Goal: Information Seeking & Learning: Learn about a topic

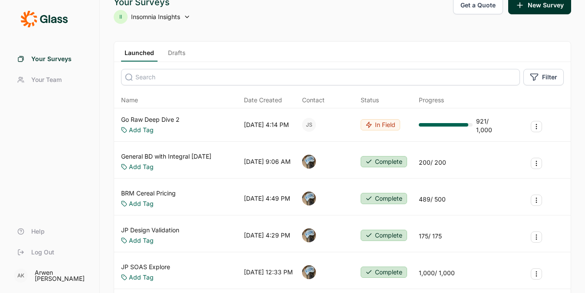
scroll to position [13, 0]
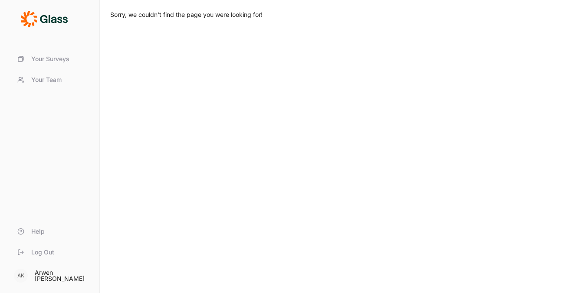
click at [38, 64] on link "Your Surveys" at bounding box center [49, 59] width 79 height 21
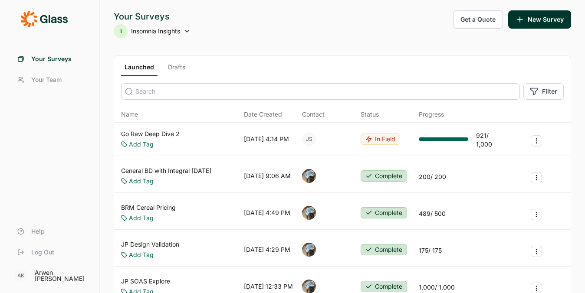
click at [167, 128] on div "Go Raw Deep Dive 2 Add Tag [DATE] 4:14 PM JS In Field 921 / 1,000" at bounding box center [342, 139] width 456 height 33
click at [167, 130] on link "Go Raw Deep Dive 2" at bounding box center [150, 134] width 59 height 9
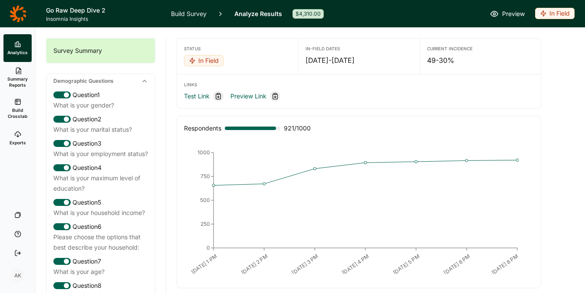
click at [244, 17] on link "Analyze Results" at bounding box center [258, 13] width 48 height 27
click at [253, 8] on link "Analyze Results" at bounding box center [258, 13] width 48 height 27
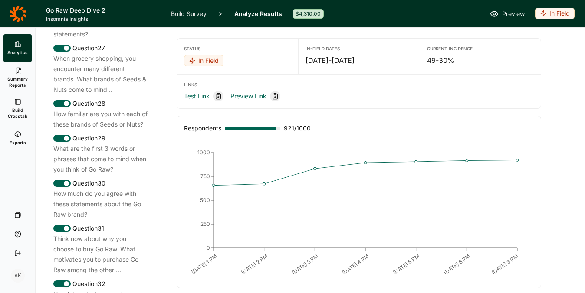
scroll to position [1452, 0]
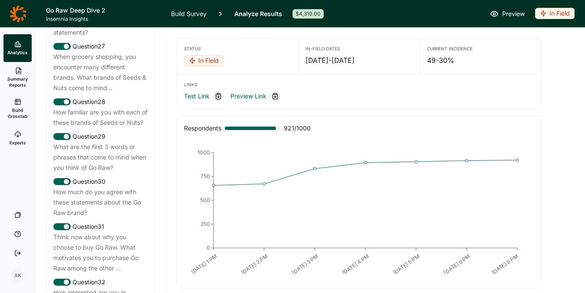
click at [97, 128] on div "How familiar are you with each of these brands of Seeds or Nuts?" at bounding box center [100, 117] width 95 height 21
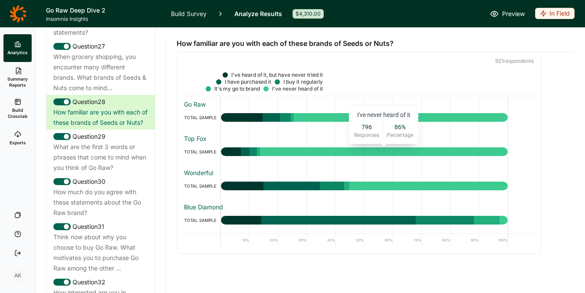
scroll to position [0, 0]
